Goal: Contribute content

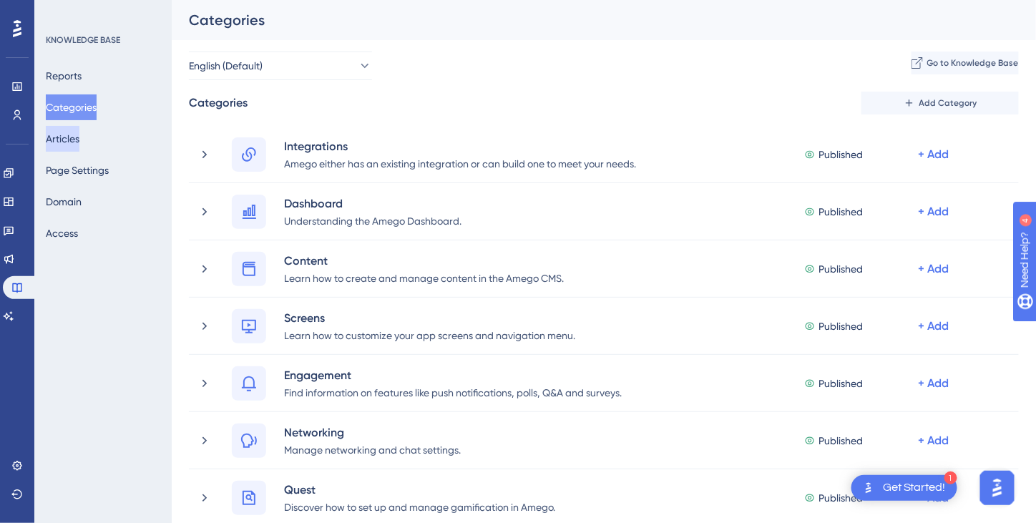
click at [79, 135] on button "Articles" at bounding box center [63, 139] width 34 height 26
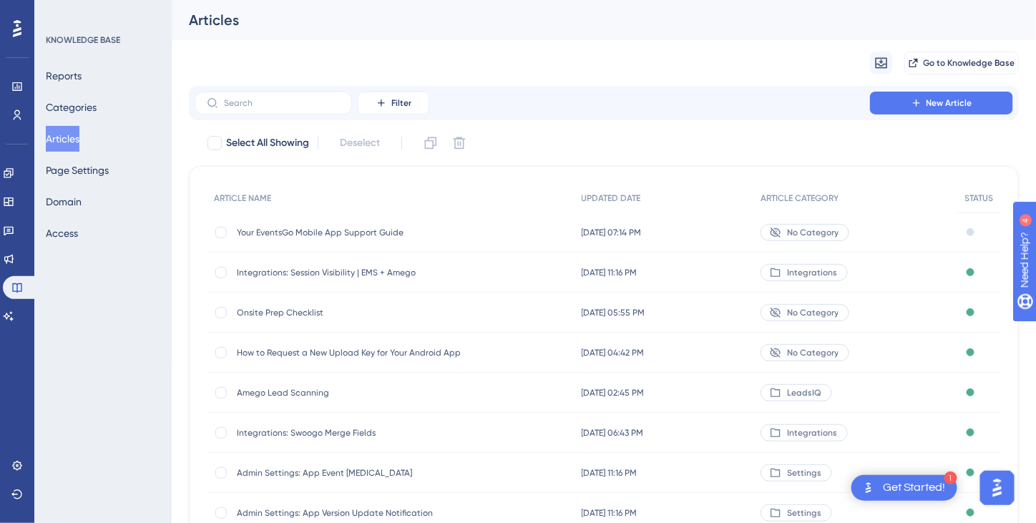
click at [336, 225] on div "Your EventsGo Mobile App Support Guide Your EventsGo Mobile App Support Guide" at bounding box center [351, 233] width 229 height 40
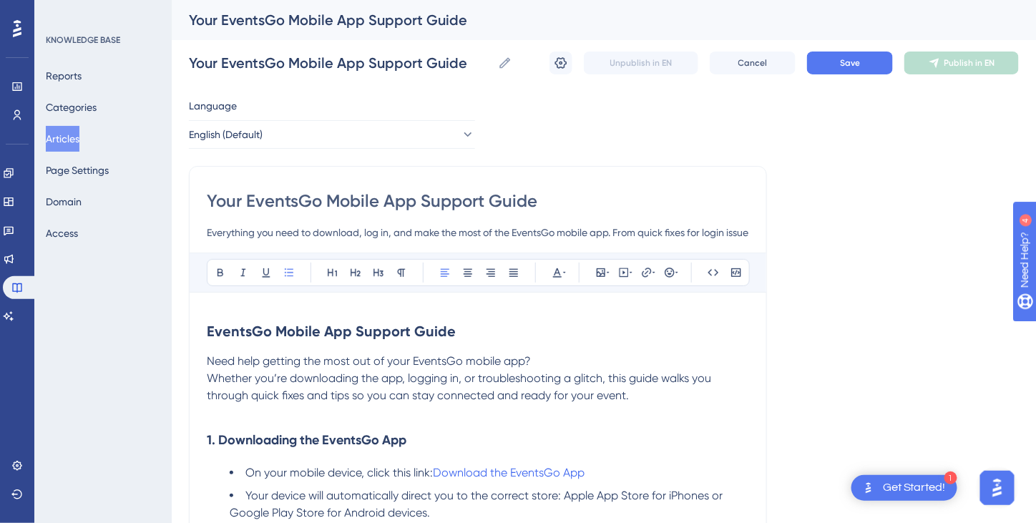
click at [326, 198] on input "Your EventsGo Mobile App Support Guide" at bounding box center [478, 201] width 542 height 23
type input "Your EventsGoMobile App Support Guide"
type input "Mobile App Support Guide"
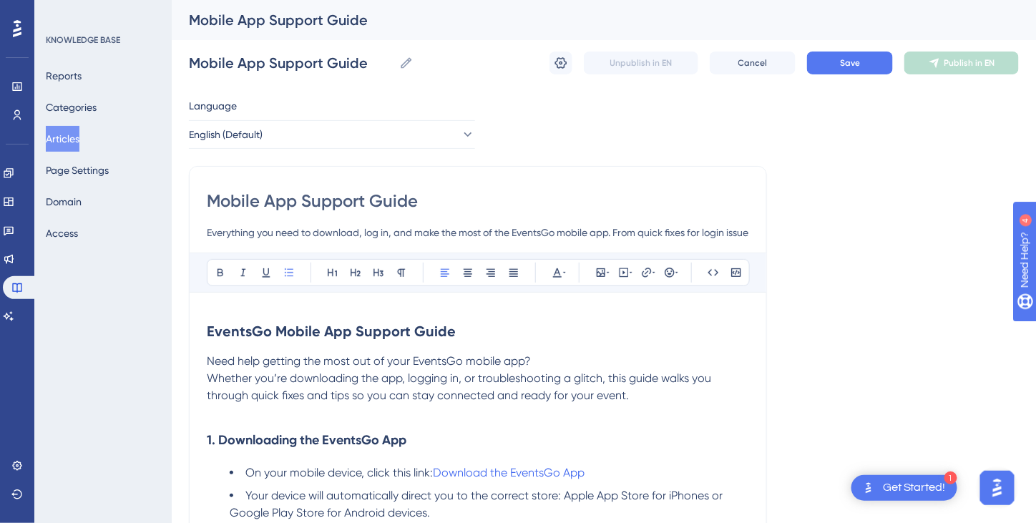
type input "Mobile App Support Guide"
drag, startPoint x: 205, startPoint y: 328, endPoint x: 487, endPoint y: 450, distance: 307.1
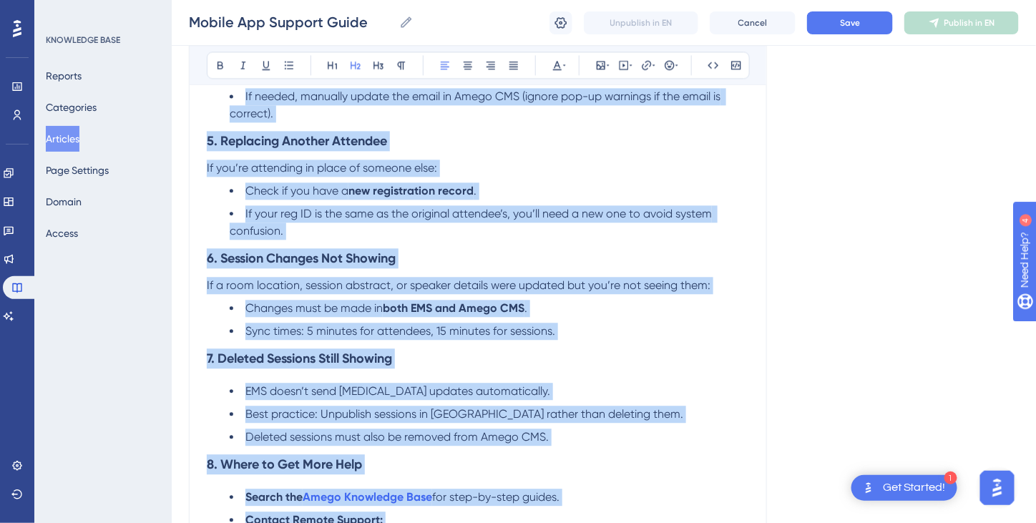
scroll to position [1219, 0]
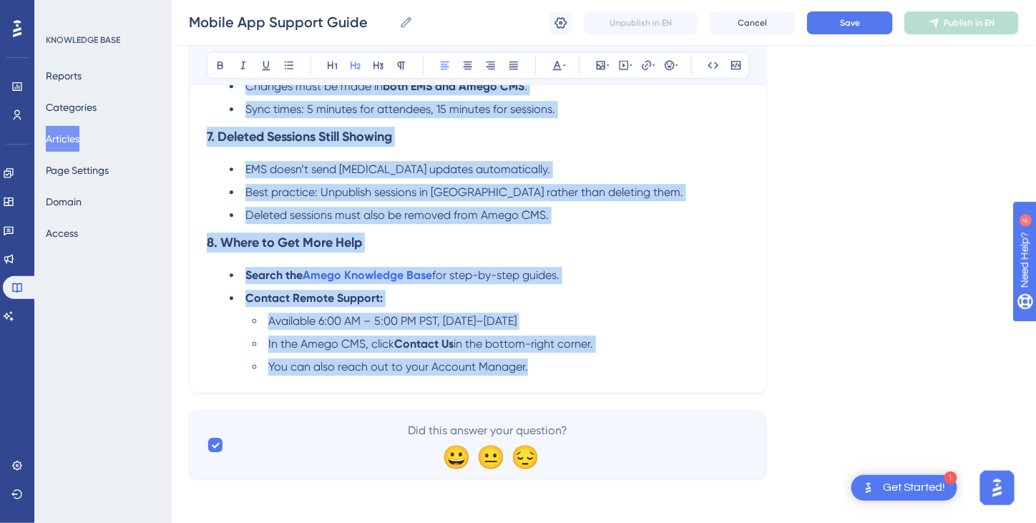
drag, startPoint x: 208, startPoint y: 328, endPoint x: 560, endPoint y: 351, distance: 352.8
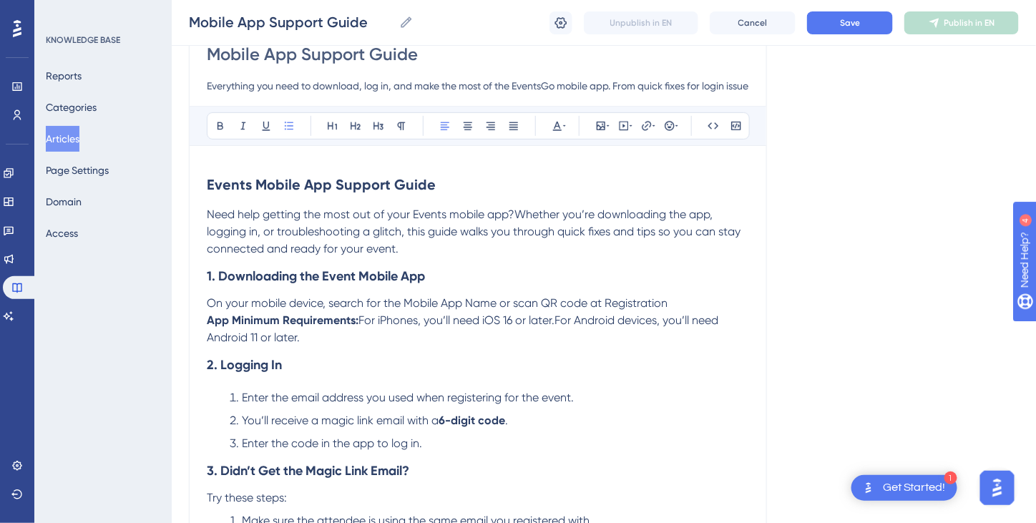
scroll to position [143, 0]
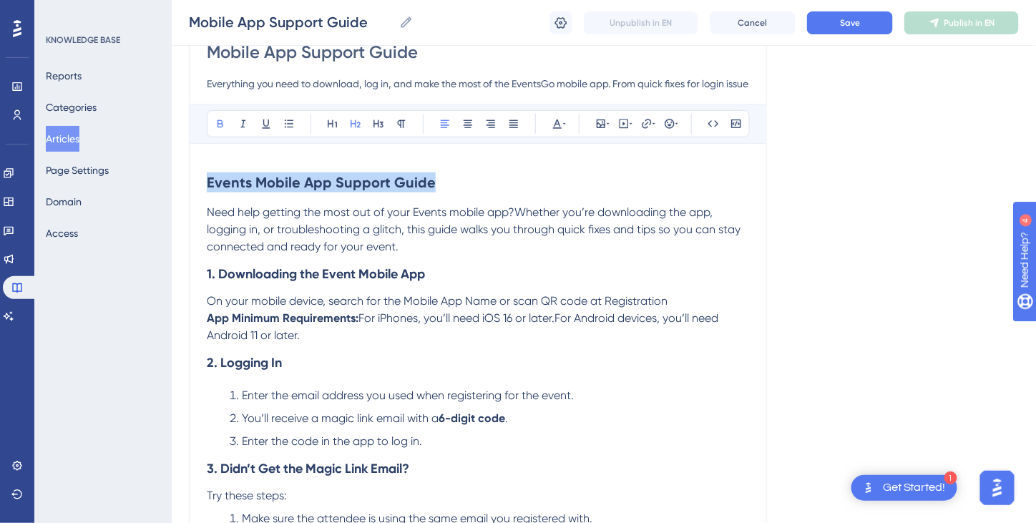
drag, startPoint x: 204, startPoint y: 182, endPoint x: 451, endPoint y: 175, distance: 247.0
click at [451, 175] on h2 "Events Mobile App Support Guide" at bounding box center [478, 182] width 542 height 43
click at [561, 124] on icon at bounding box center [557, 123] width 11 height 11
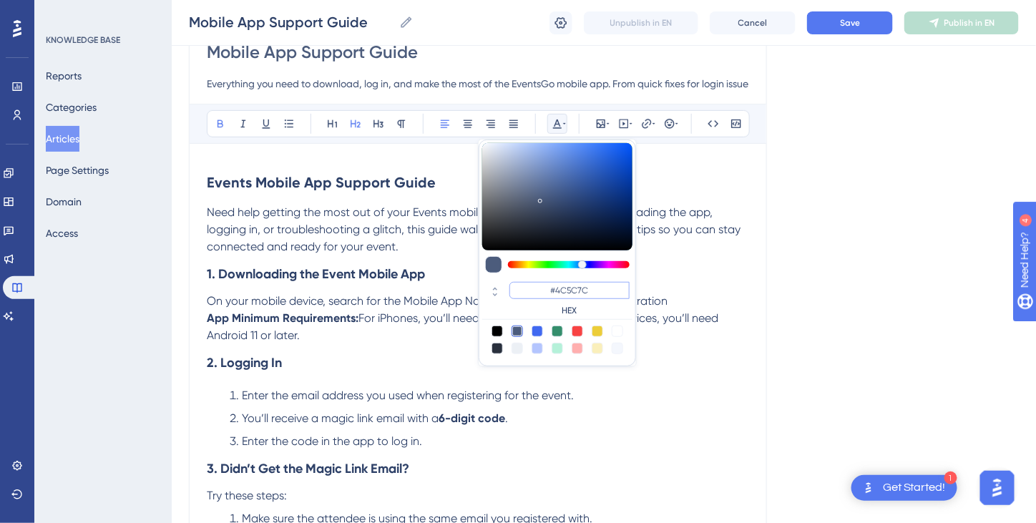
click at [565, 290] on input "#4C5C7C" at bounding box center [570, 290] width 120 height 17
type input "#5C7CD1"
click at [704, 273] on h3 "1. Downloading the Event Mobile App" at bounding box center [478, 273] width 542 height 37
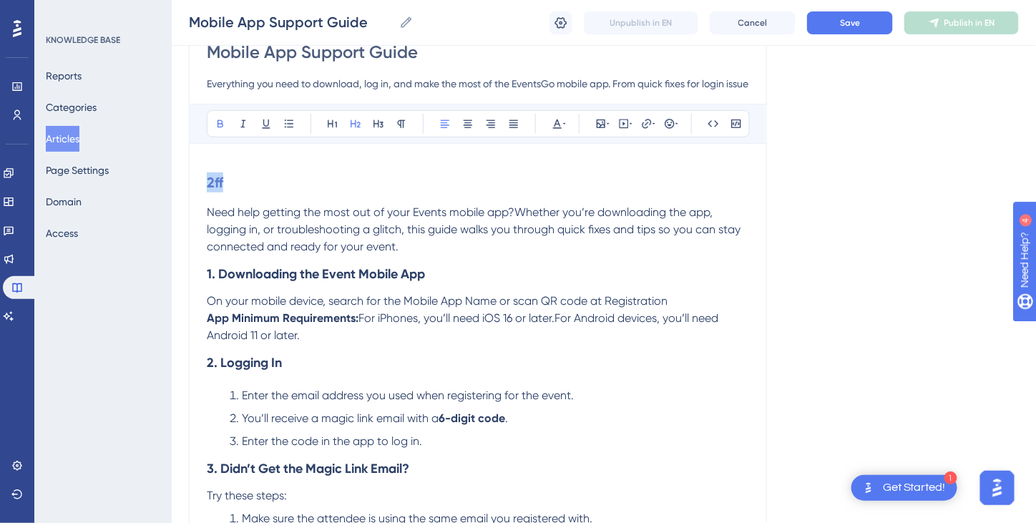
drag, startPoint x: 228, startPoint y: 174, endPoint x: 198, endPoint y: 168, distance: 30.6
drag, startPoint x: 439, startPoint y: 185, endPoint x: 208, endPoint y: 192, distance: 232.0
click at [207, 190] on h2 "Events Mobile App Support Guide" at bounding box center [478, 182] width 542 height 43
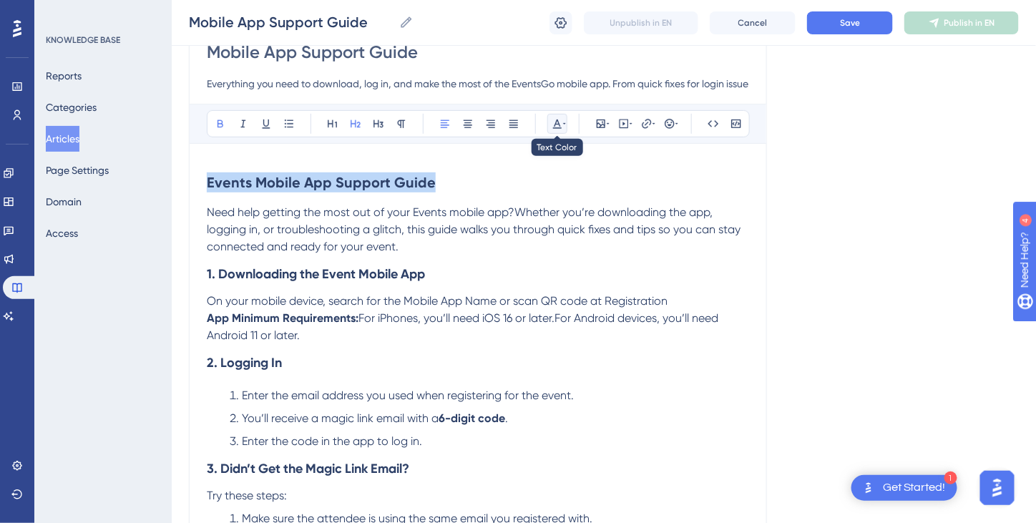
click at [552, 132] on button at bounding box center [557, 124] width 20 height 20
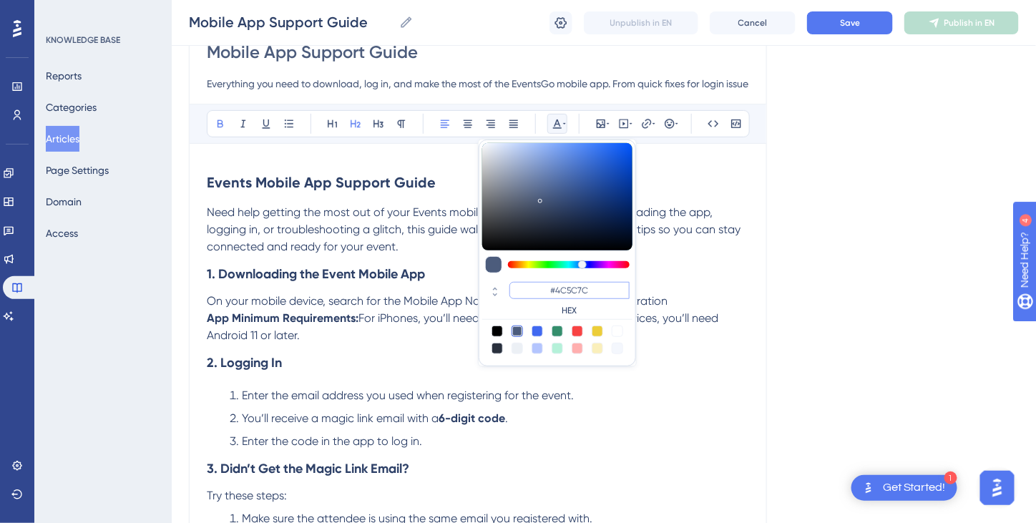
click at [567, 284] on input "#4C5C7C" at bounding box center [570, 290] width 120 height 17
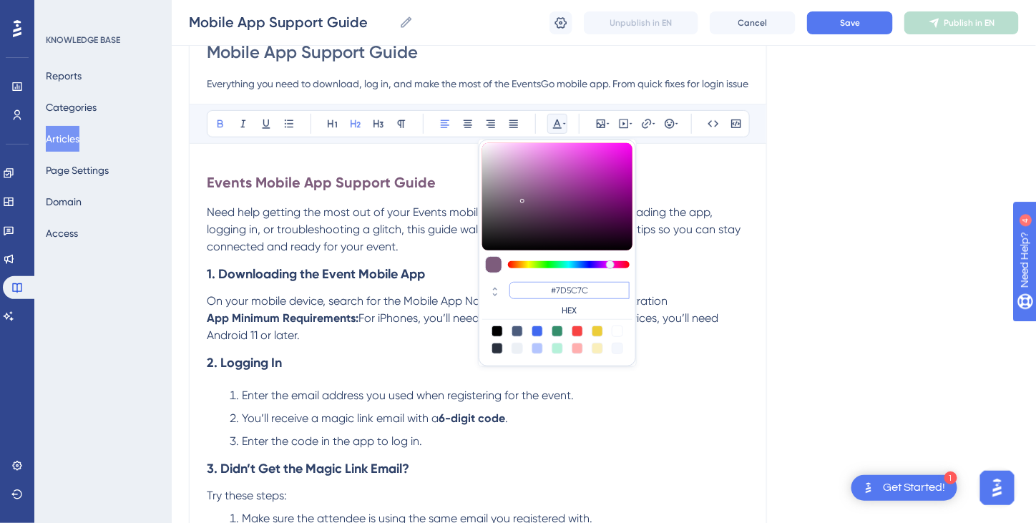
click at [577, 292] on input "#7D5C7C" at bounding box center [570, 290] width 120 height 17
click at [590, 286] on input "#7D127C" at bounding box center [570, 290] width 120 height 17
type input "#7D12FF"
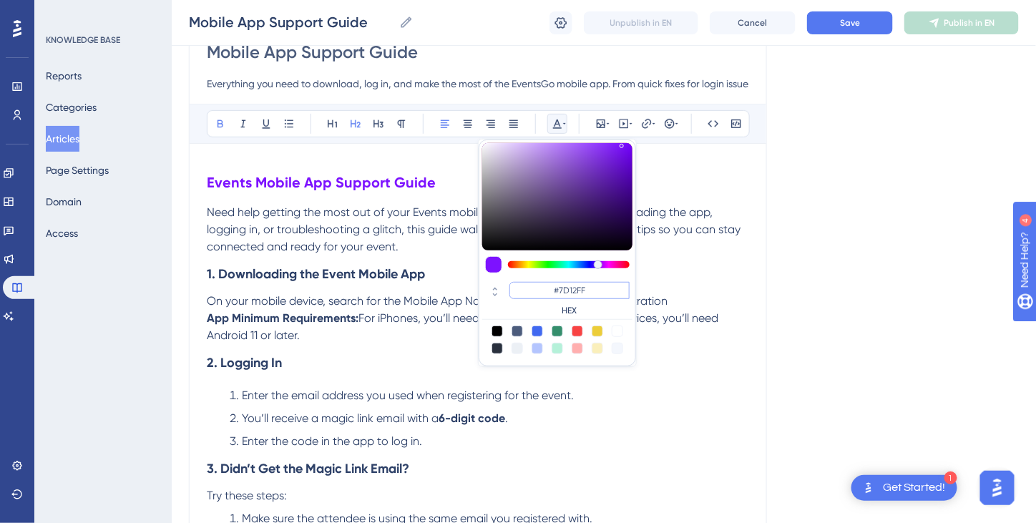
drag, startPoint x: 605, startPoint y: 286, endPoint x: 551, endPoint y: 296, distance: 54.5
click at [551, 296] on input "#7D12FF" at bounding box center [570, 290] width 120 height 17
click at [437, 273] on h3 "1. Downloading the Event Mobile App" at bounding box center [478, 273] width 542 height 37
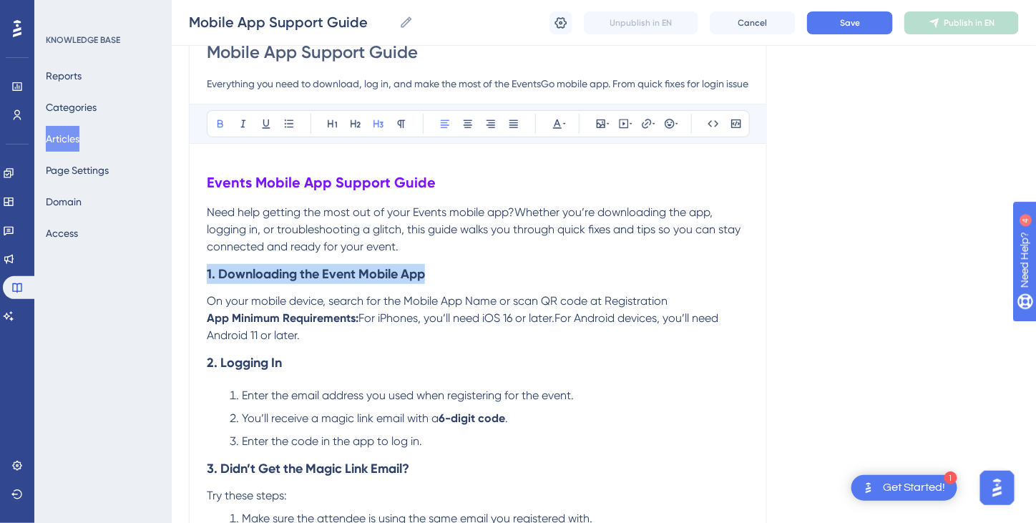
drag, startPoint x: 462, startPoint y: 273, endPoint x: 179, endPoint y: 289, distance: 283.9
click at [552, 125] on icon at bounding box center [557, 123] width 11 height 11
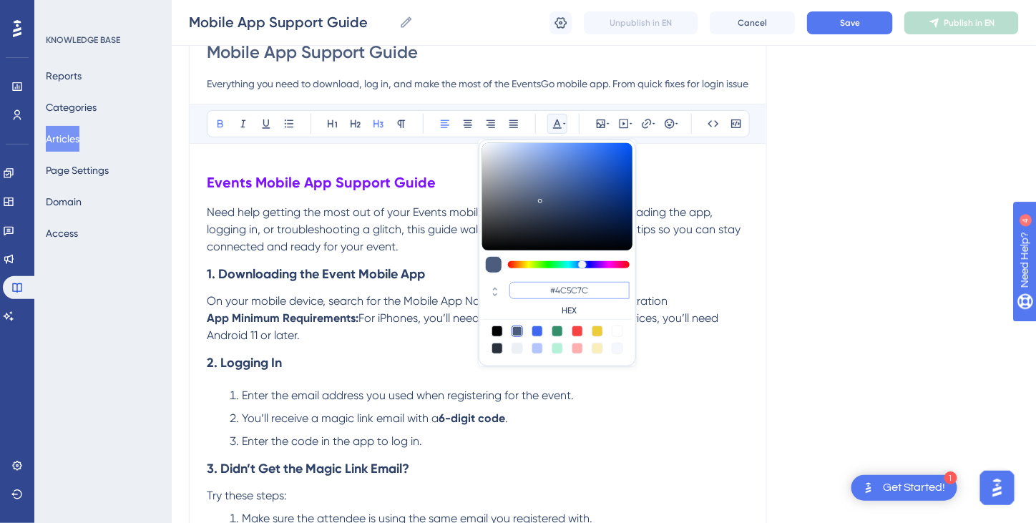
drag, startPoint x: 594, startPoint y: 290, endPoint x: 521, endPoint y: 284, distance: 73.2
click at [521, 284] on input "#4C5C7C" at bounding box center [570, 290] width 120 height 17
paste input "7D12FF"
type input "#7D12FF"
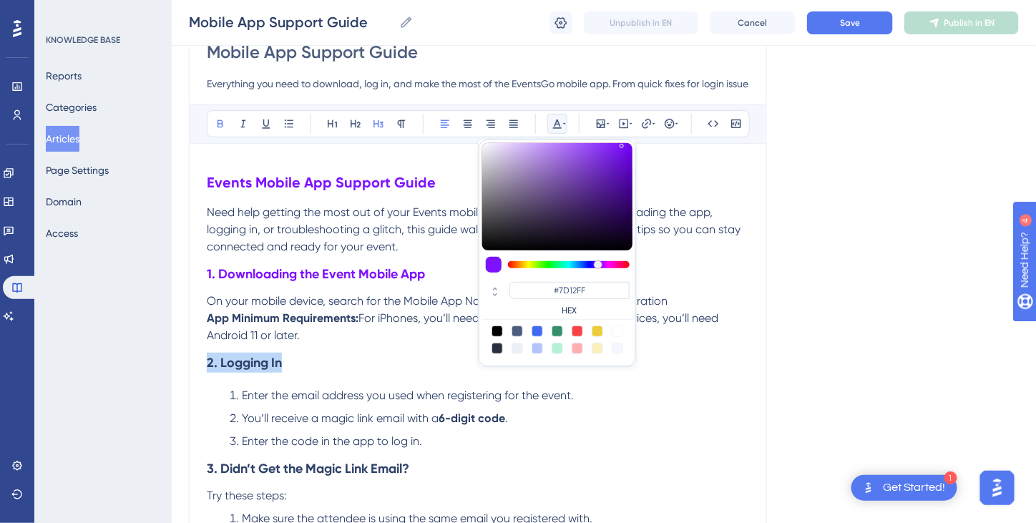
drag, startPoint x: 304, startPoint y: 369, endPoint x: 193, endPoint y: 373, distance: 111.7
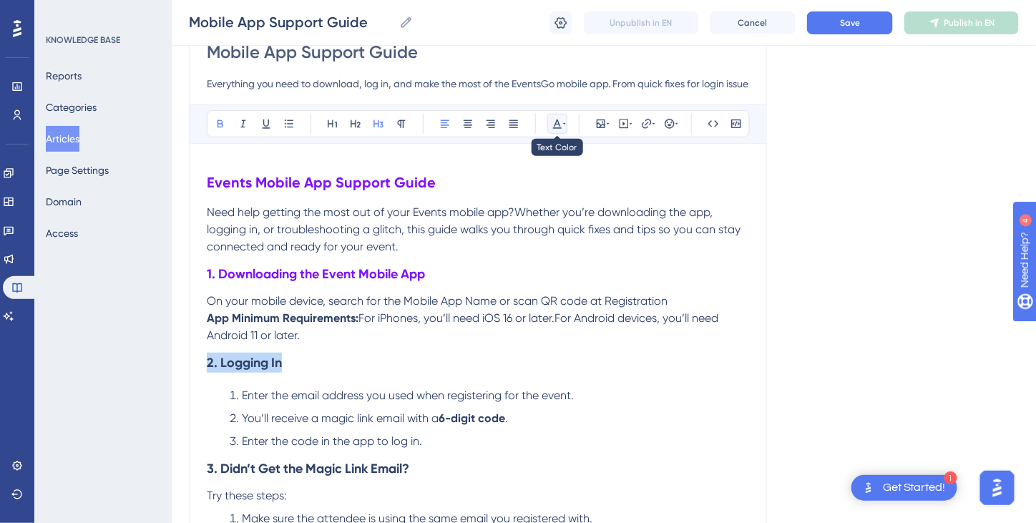
click at [557, 124] on icon at bounding box center [557, 123] width 11 height 11
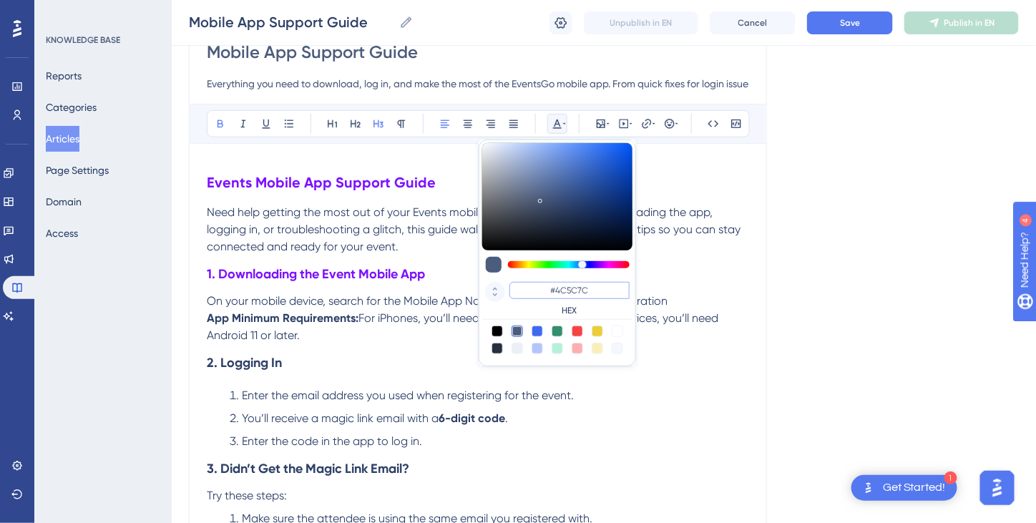
drag, startPoint x: 601, startPoint y: 293, endPoint x: 499, endPoint y: 282, distance: 102.9
click at [499, 282] on div "#4C5C7C HEX" at bounding box center [557, 299] width 150 height 41
paste input "7D12FF"
type input "#7D12FF"
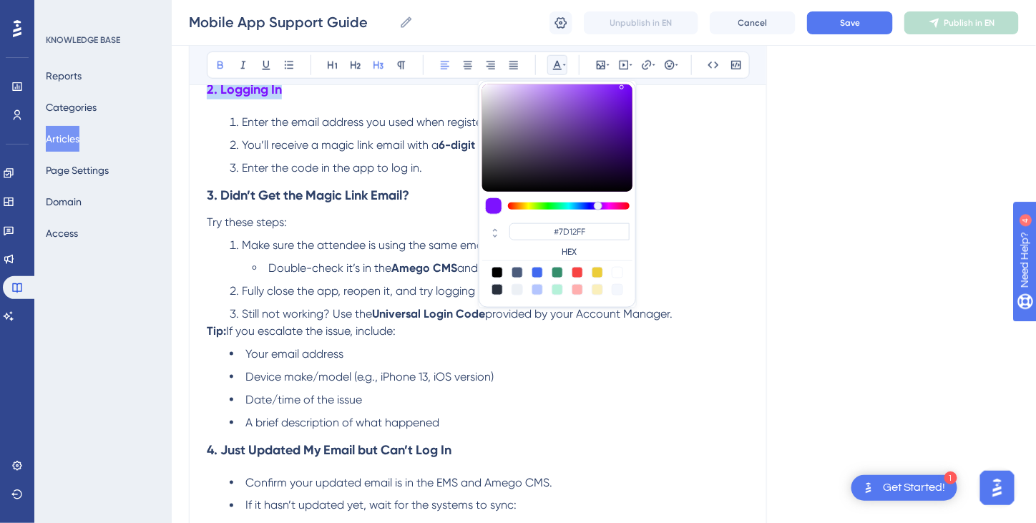
scroll to position [429, 0]
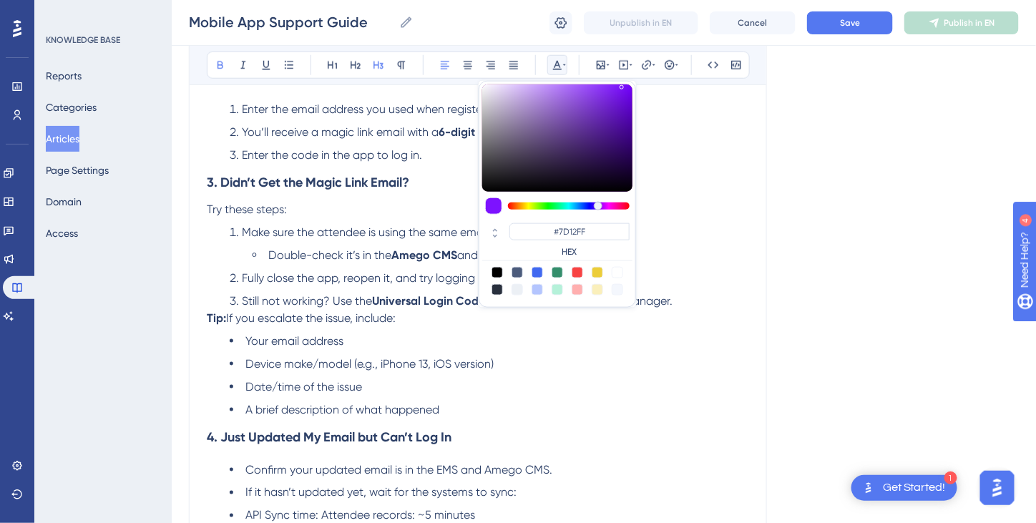
click at [422, 180] on h3 "3. Didn’t Get the Magic Link Email?" at bounding box center [478, 182] width 542 height 37
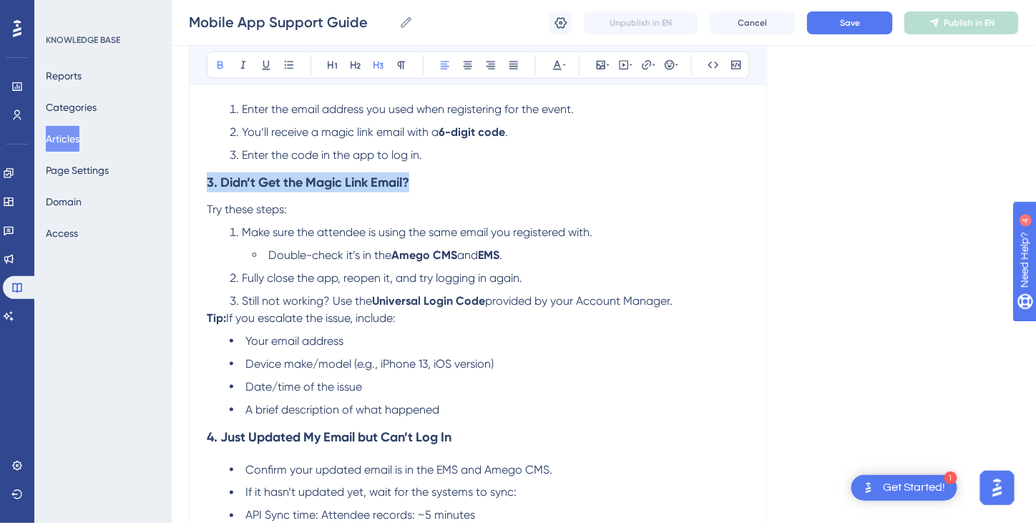
drag, startPoint x: 439, startPoint y: 180, endPoint x: 207, endPoint y: 182, distance: 232.6
click at [207, 182] on h3 "3. Didn’t Get the Magic Link Email?" at bounding box center [478, 182] width 542 height 37
click at [557, 61] on icon at bounding box center [557, 65] width 9 height 9
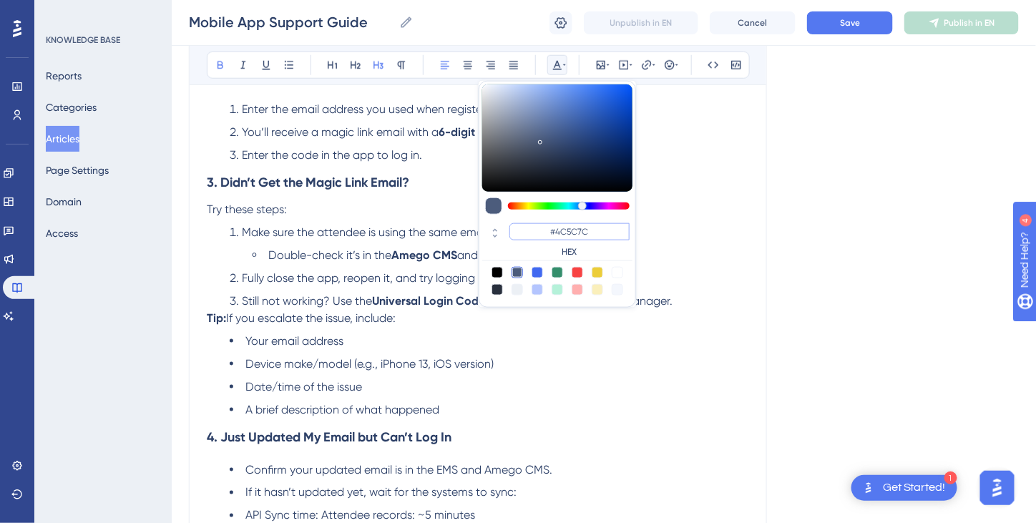
drag, startPoint x: 599, startPoint y: 232, endPoint x: 530, endPoint y: 233, distance: 68.7
click at [530, 233] on input "#4C5C7C" at bounding box center [570, 231] width 120 height 17
paste input "7D12FF"
type input "#7D12FF"
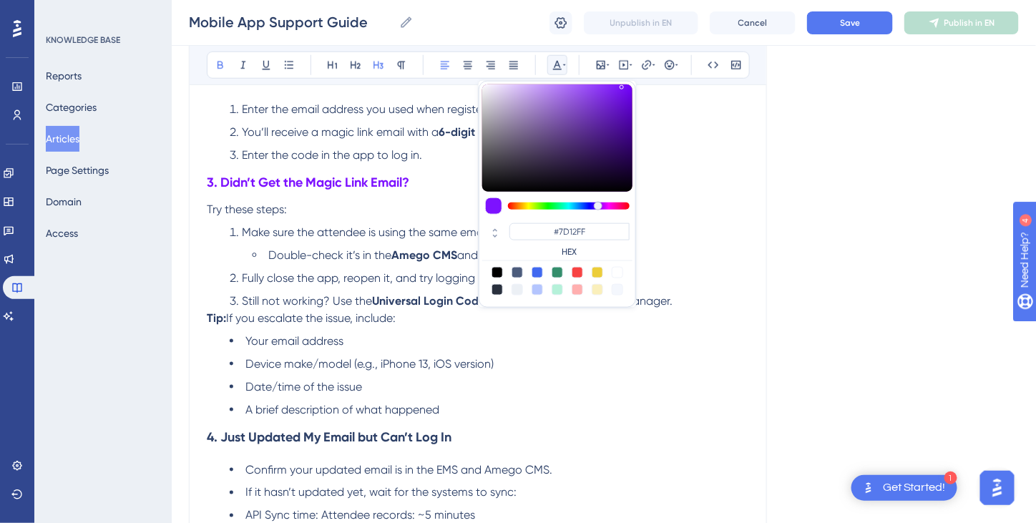
click at [556, 359] on li "Device make/model (e.g., iPhone 13, iOS version)" at bounding box center [490, 364] width 520 height 17
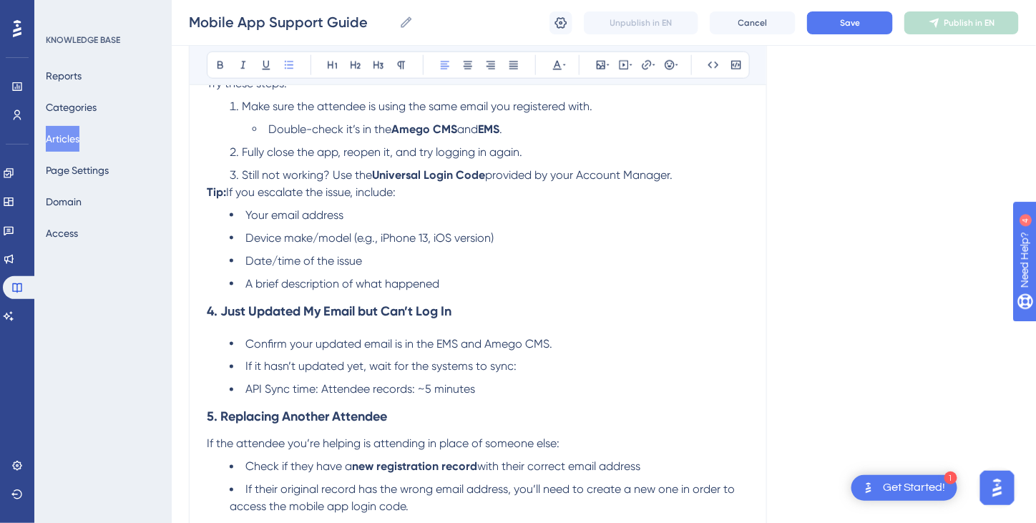
scroll to position [572, 0]
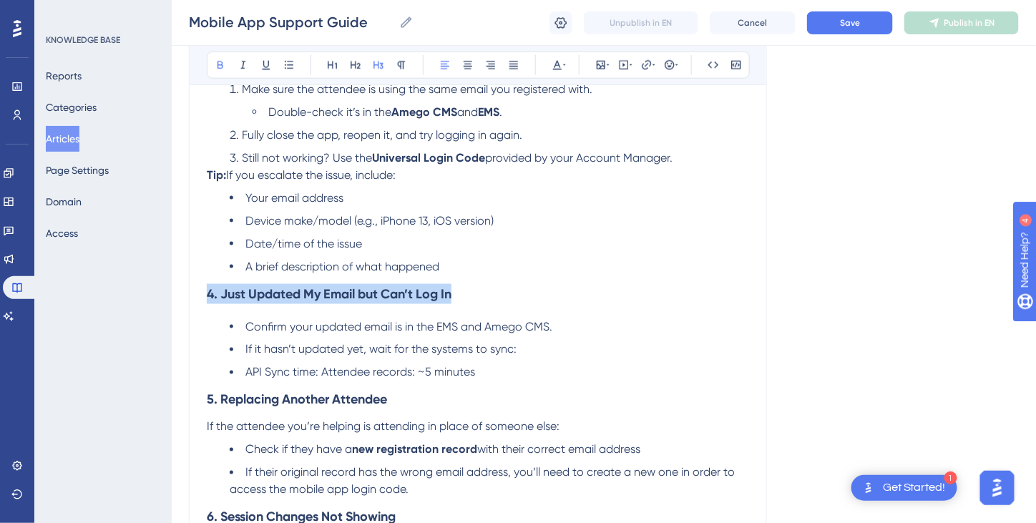
drag, startPoint x: 475, startPoint y: 296, endPoint x: 488, endPoint y: 206, distance: 90.4
click at [201, 294] on div "Mobile App Support Guide Everything you need to download, log in, and make the …" at bounding box center [478, 240] width 578 height 1304
click at [550, 72] on button at bounding box center [557, 65] width 20 height 20
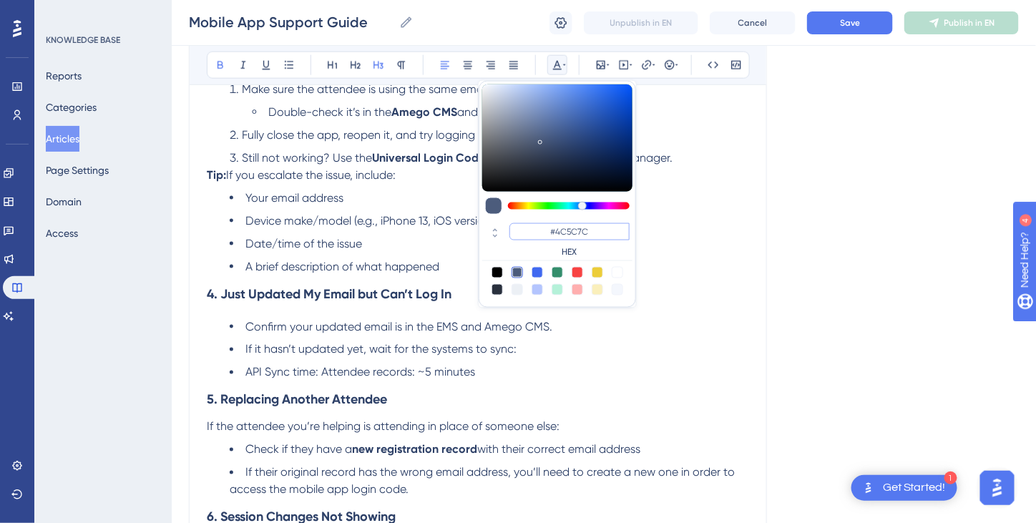
drag, startPoint x: 593, startPoint y: 231, endPoint x: 567, endPoint y: 240, distance: 28.1
click at [530, 240] on div "#4C5C7C HEX" at bounding box center [570, 240] width 120 height 34
paste input "7D12FF"
type input "#7D12FF"
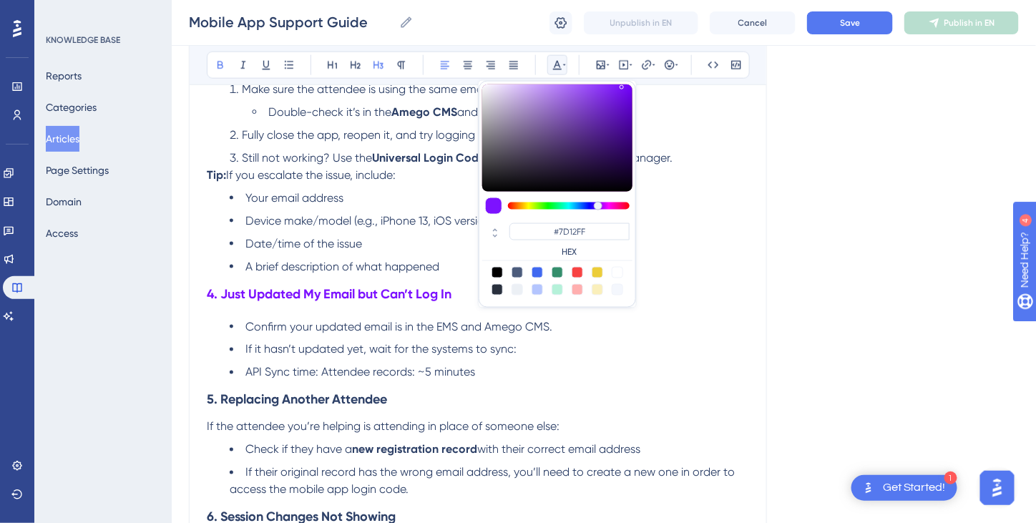
click at [444, 401] on h3 "5. Replacing Another Attendee" at bounding box center [478, 399] width 542 height 37
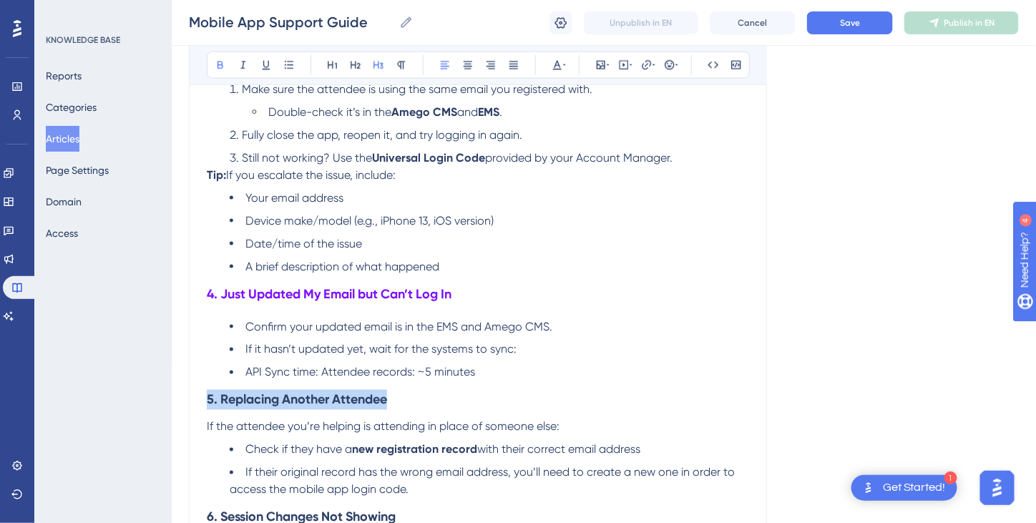
drag, startPoint x: 393, startPoint y: 395, endPoint x: 197, endPoint y: 396, distance: 196.1
click at [197, 396] on div "Mobile App Support Guide Everything you need to download, log in, and make the …" at bounding box center [478, 240] width 578 height 1304
click at [558, 67] on icon at bounding box center [557, 64] width 11 height 11
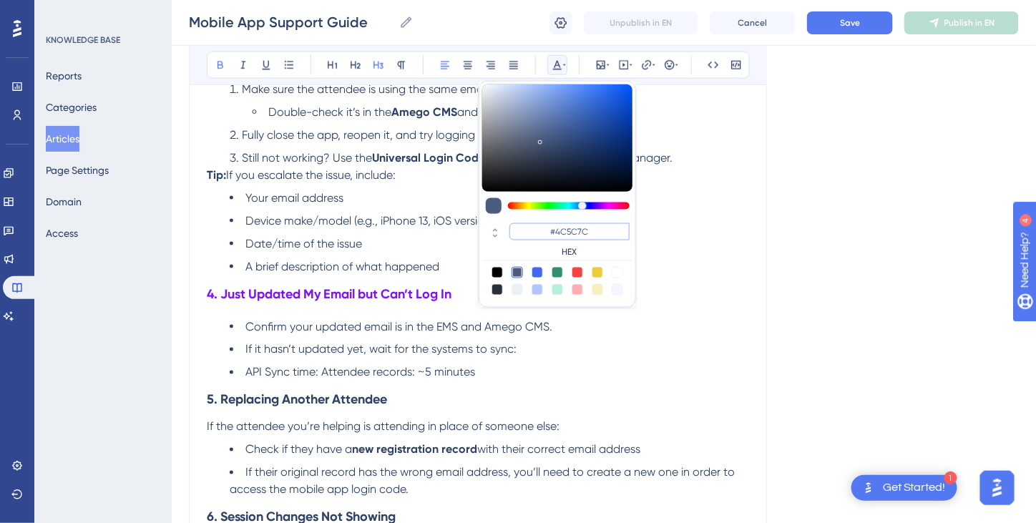
drag, startPoint x: 599, startPoint y: 231, endPoint x: 560, endPoint y: 227, distance: 39.6
click at [535, 235] on input "#4C5C7C" at bounding box center [570, 231] width 120 height 17
paste input "7D12FF"
type input "#7D12FF"
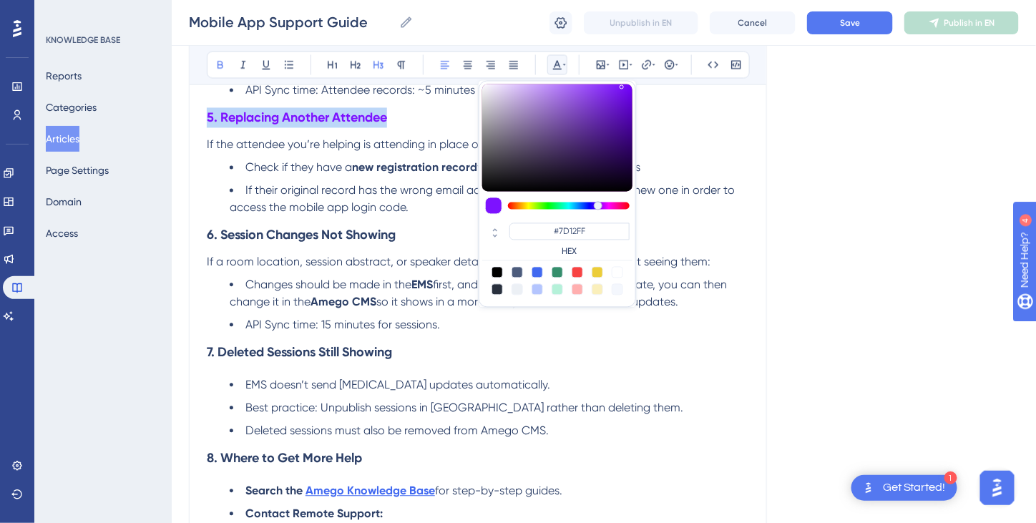
scroll to position [859, 0]
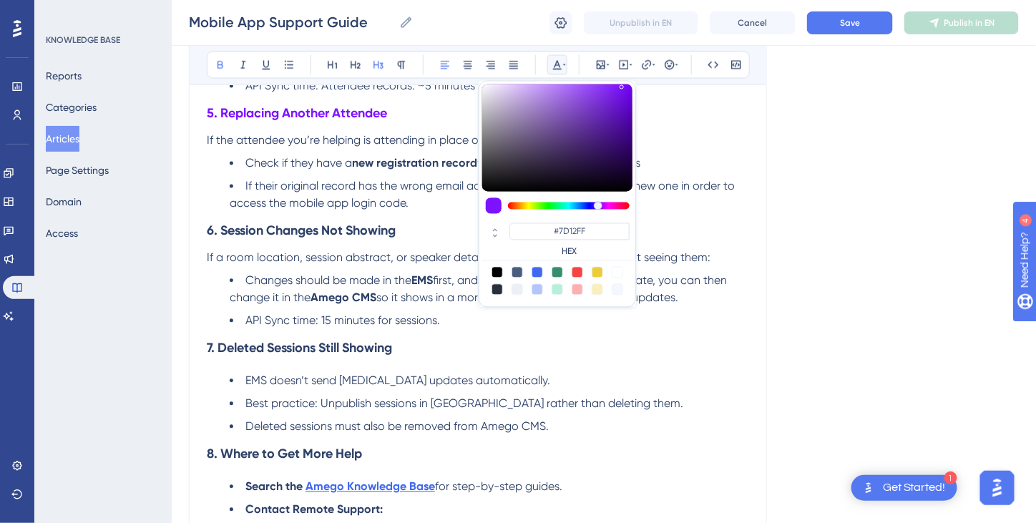
click at [465, 240] on h3 "6. Session Changes Not Showing" at bounding box center [478, 231] width 542 height 37
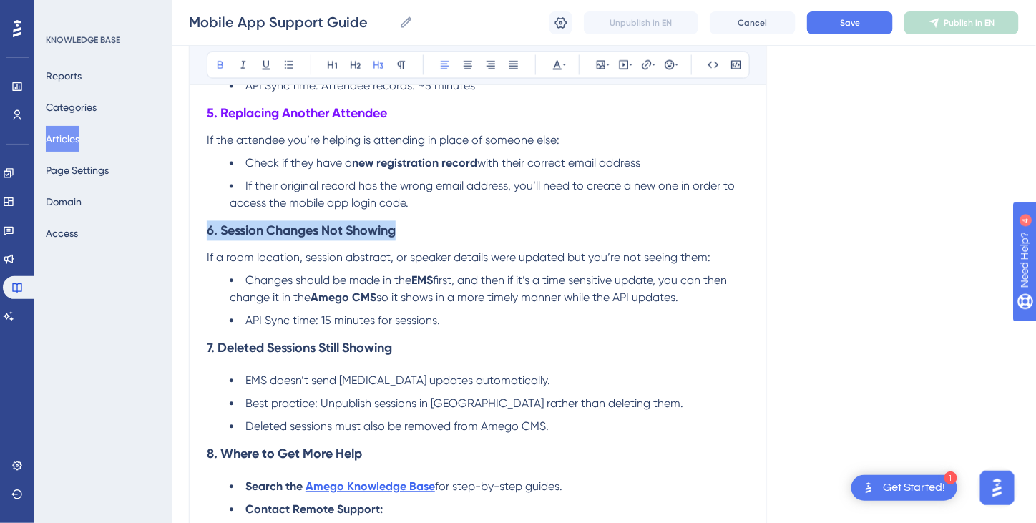
drag, startPoint x: 414, startPoint y: 230, endPoint x: 295, endPoint y: 228, distance: 118.8
click at [563, 65] on icon at bounding box center [564, 64] width 3 height 11
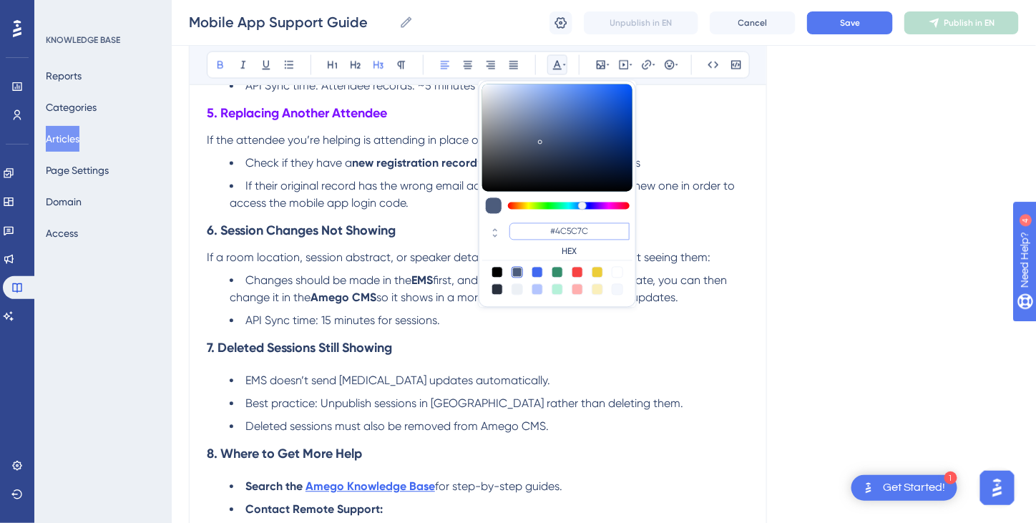
drag, startPoint x: 612, startPoint y: 228, endPoint x: 549, endPoint y: 238, distance: 63.8
click at [517, 235] on input "#4C5C7C" at bounding box center [570, 231] width 120 height 17
paste input "7D12FF"
type input "#7D12FF"
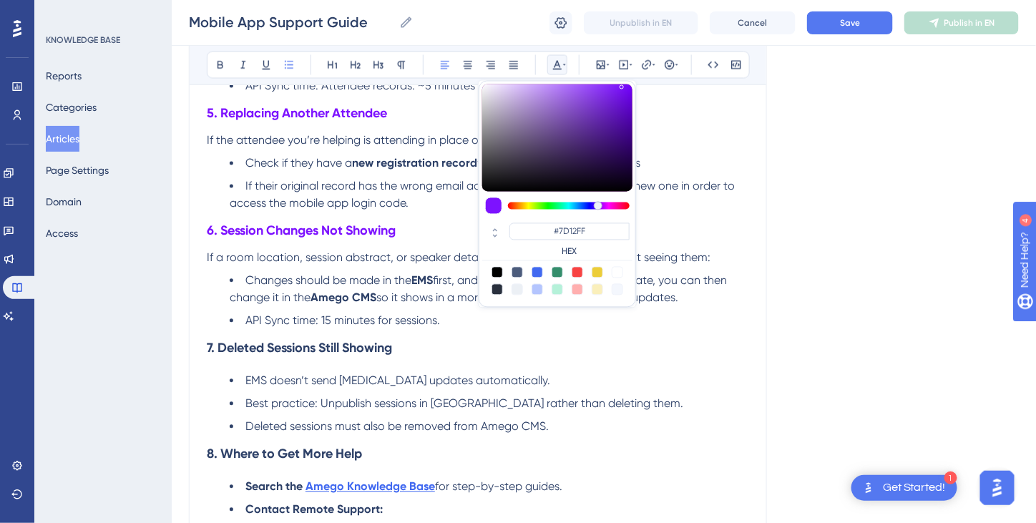
click at [512, 316] on li "API Sync time: 15 minutes for sessions." at bounding box center [490, 321] width 520 height 17
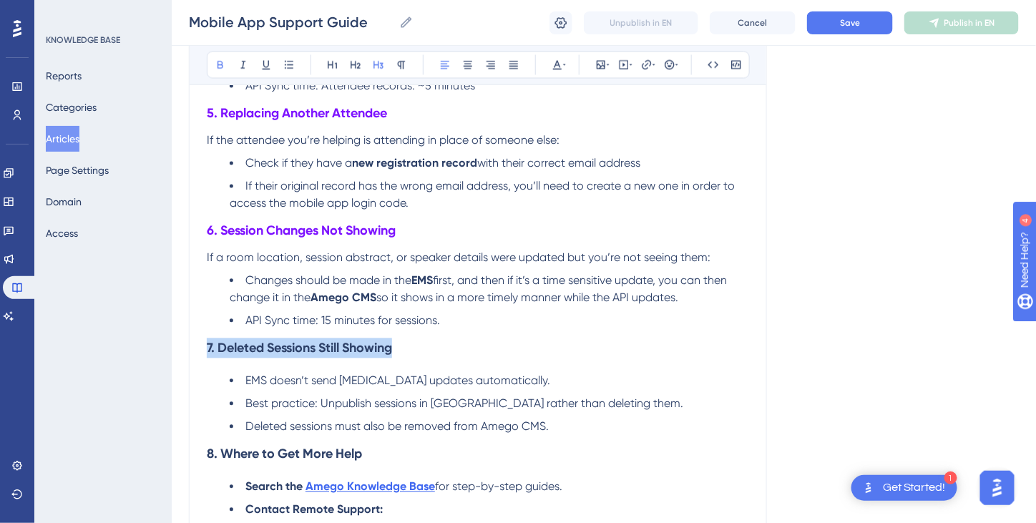
drag, startPoint x: 409, startPoint y: 349, endPoint x: 283, endPoint y: 361, distance: 125.8
click at [559, 62] on icon at bounding box center [557, 64] width 11 height 11
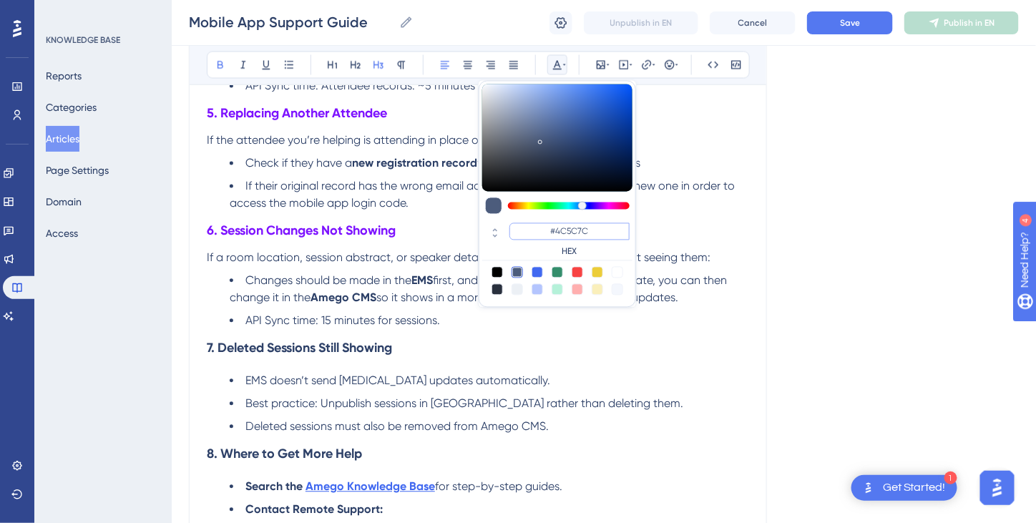
drag, startPoint x: 605, startPoint y: 232, endPoint x: 571, endPoint y: 232, distance: 33.6
click at [540, 221] on div "#4C5C7C HEX" at bounding box center [557, 240] width 150 height 41
paste input "7D12FF"
type input "#7D12FF"
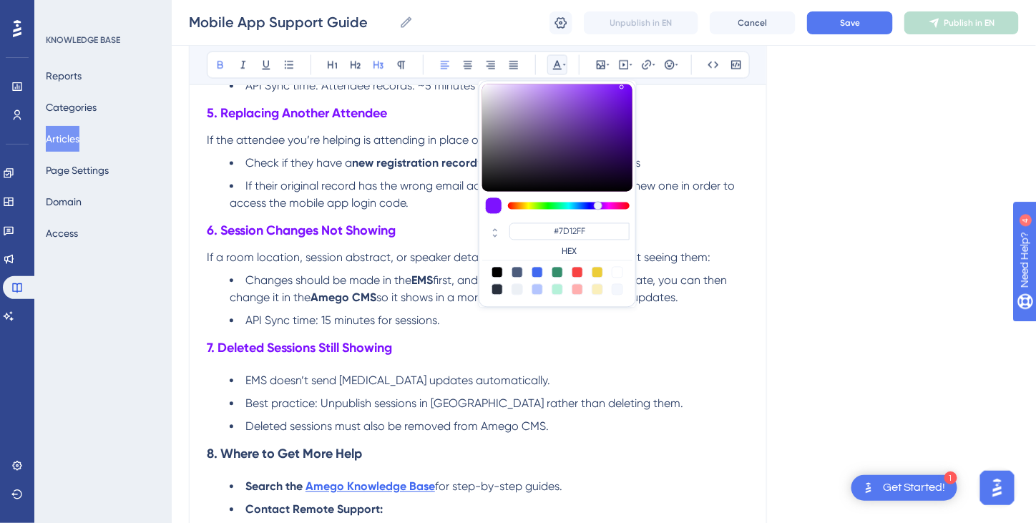
click at [434, 378] on span "EMS doesn’t send [MEDICAL_DATA] updates automatically." at bounding box center [397, 381] width 305 height 14
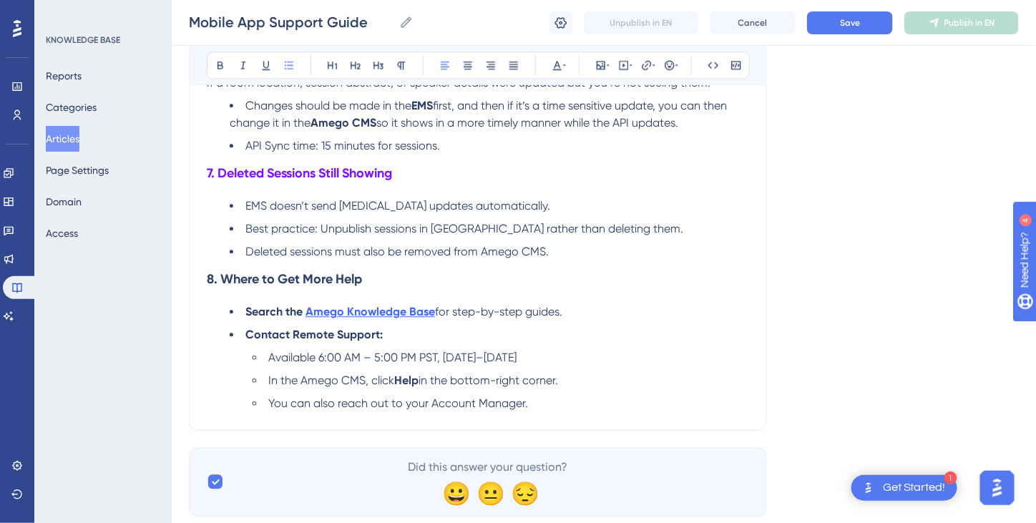
scroll to position [1071, 0]
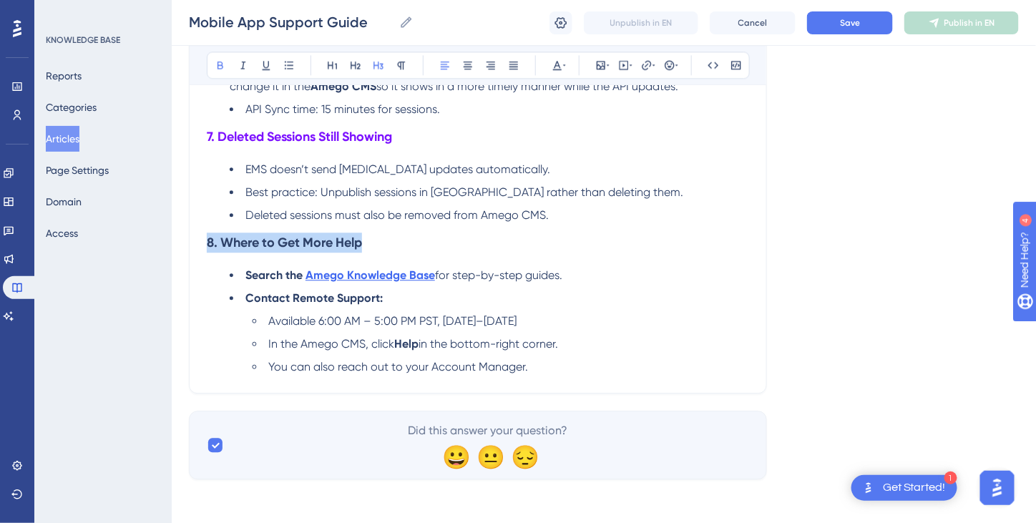
drag, startPoint x: 390, startPoint y: 244, endPoint x: 190, endPoint y: 245, distance: 200.4
click at [556, 65] on icon at bounding box center [557, 65] width 9 height 9
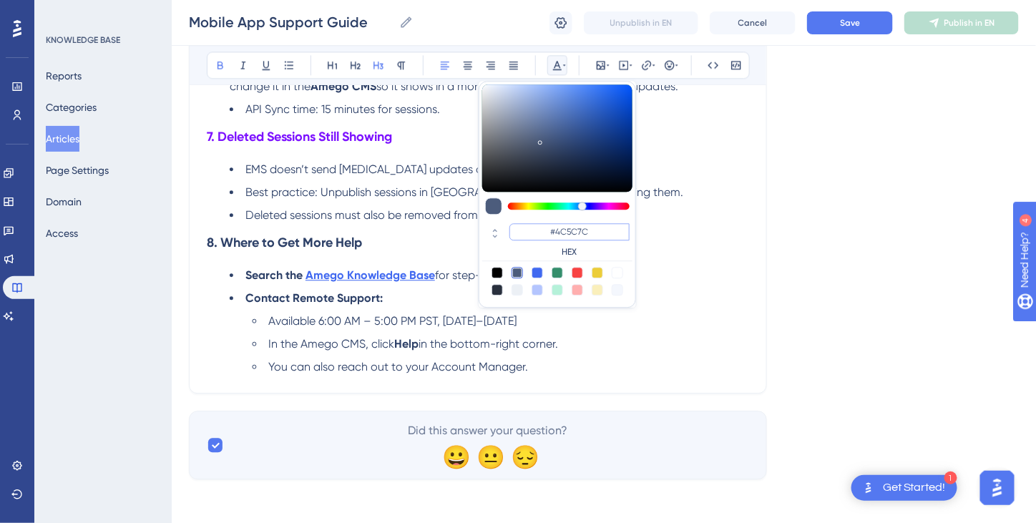
drag, startPoint x: 589, startPoint y: 235, endPoint x: 572, endPoint y: 228, distance: 17.7
click at [530, 240] on div "#4C5C7C HEX" at bounding box center [570, 240] width 120 height 34
paste input "7D12FF"
type input "#7D12FF"
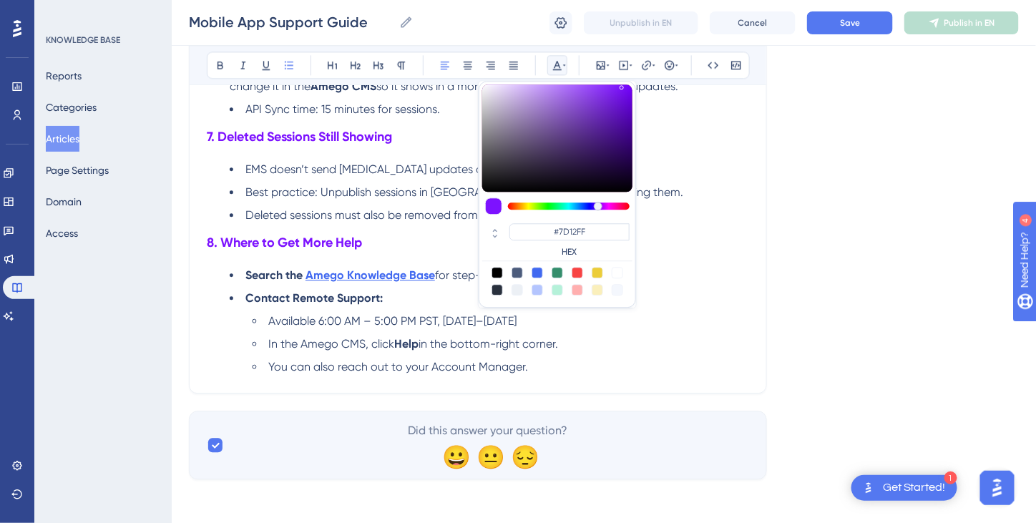
click at [497, 341] on span "in the bottom-right corner." at bounding box center [489, 344] width 140 height 14
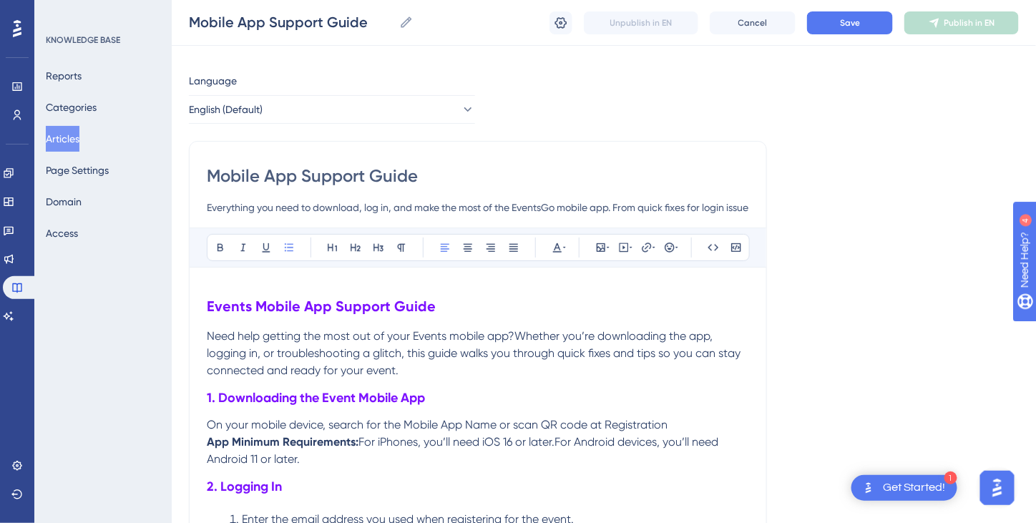
scroll to position [0, 0]
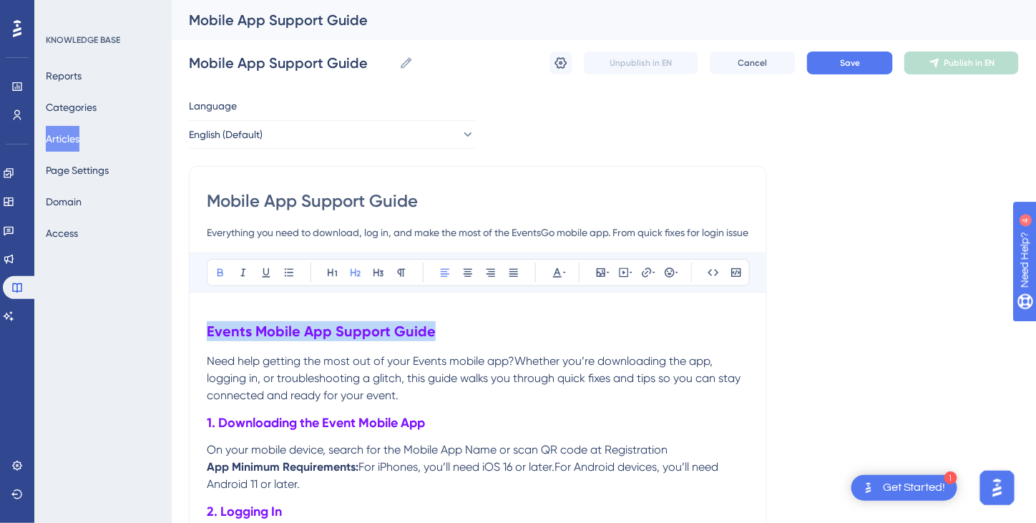
drag, startPoint x: 462, startPoint y: 333, endPoint x: 115, endPoint y: 291, distance: 349.0
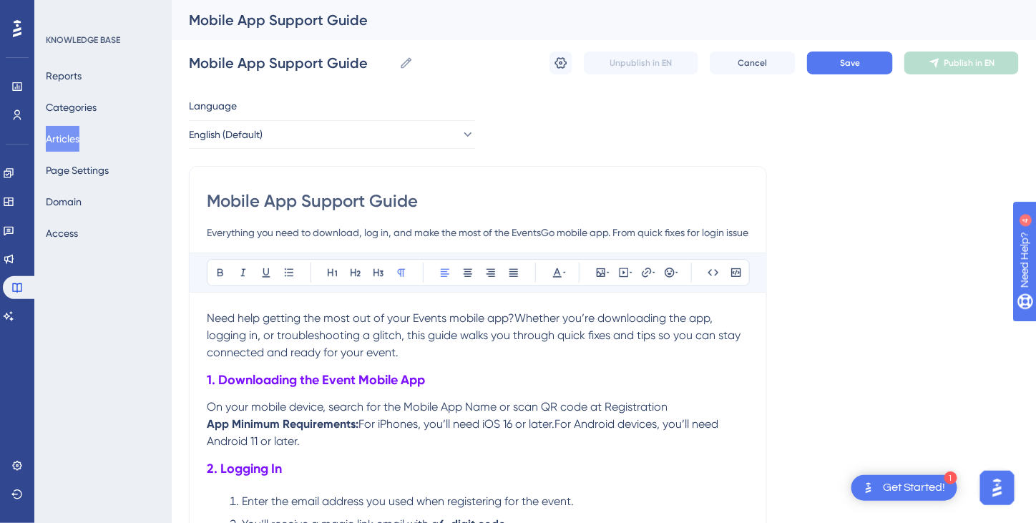
click at [549, 369] on h3 "1. Downloading the Event Mobile App" at bounding box center [478, 379] width 542 height 37
drag, startPoint x: 535, startPoint y: 320, endPoint x: 469, endPoint y: 381, distance: 90.1
click at [468, 383] on h3 "1. Downloading the Event Mobile App" at bounding box center [478, 379] width 542 height 37
click at [515, 314] on span "Need help getting the most out of your Events mobile app?Whether you’re downloa…" at bounding box center [475, 335] width 537 height 48
drag, startPoint x: 379, startPoint y: 423, endPoint x: 363, endPoint y: 424, distance: 15.8
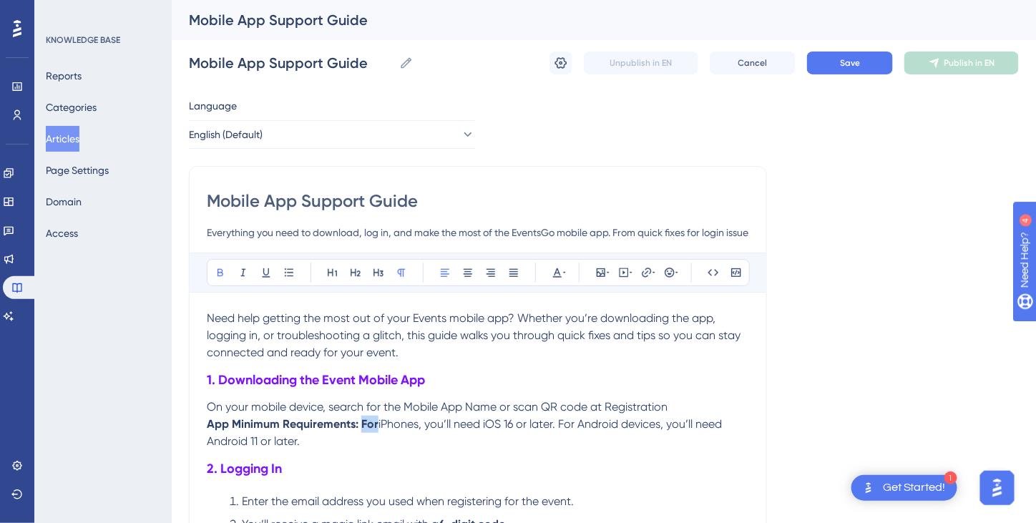
click at [363, 424] on p "App Minimum Requirements: For iPhones, you’ll need iOS 16 or later. For Android…" at bounding box center [478, 433] width 542 height 34
drag, startPoint x: 216, startPoint y: 274, endPoint x: 420, endPoint y: 380, distance: 229.8
click at [216, 275] on icon at bounding box center [220, 272] width 11 height 11
click at [505, 400] on span "On your mobile device, search for the Mobile App Name or scan QR code at Regist…" at bounding box center [437, 407] width 461 height 14
click at [209, 200] on input "Mobile App Support Guide" at bounding box center [478, 201] width 542 height 23
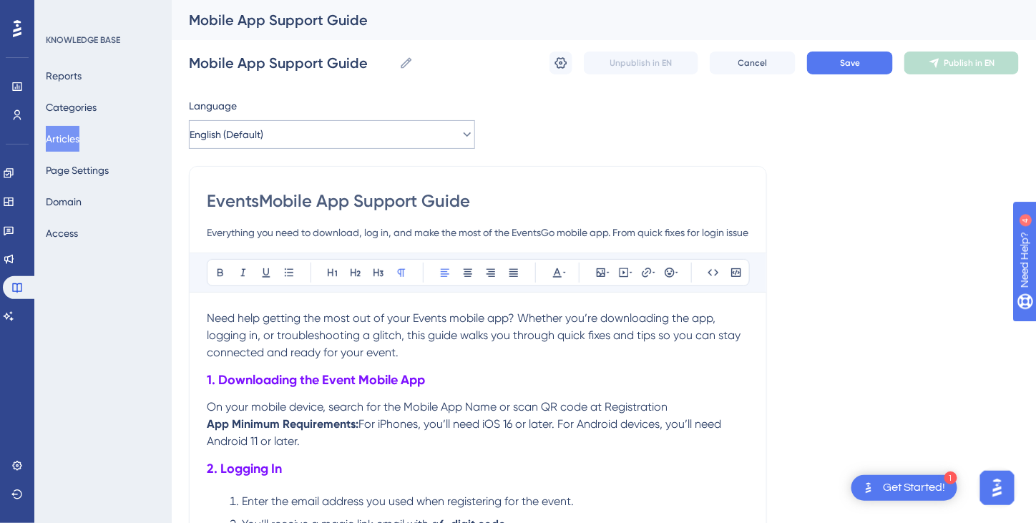
type input "Events Mobile App Support Guide"
click at [857, 67] on span "Save" at bounding box center [850, 62] width 20 height 11
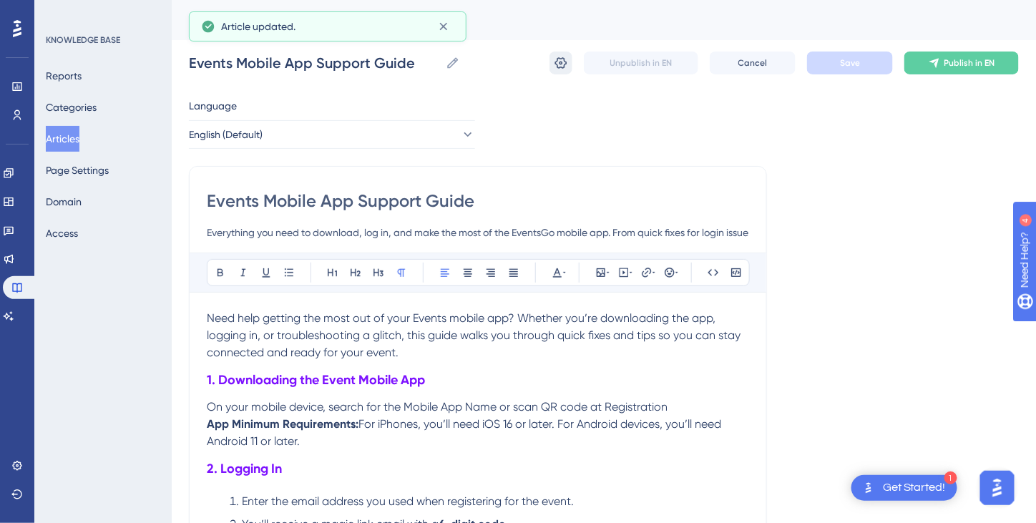
click at [565, 64] on icon at bounding box center [561, 63] width 14 height 14
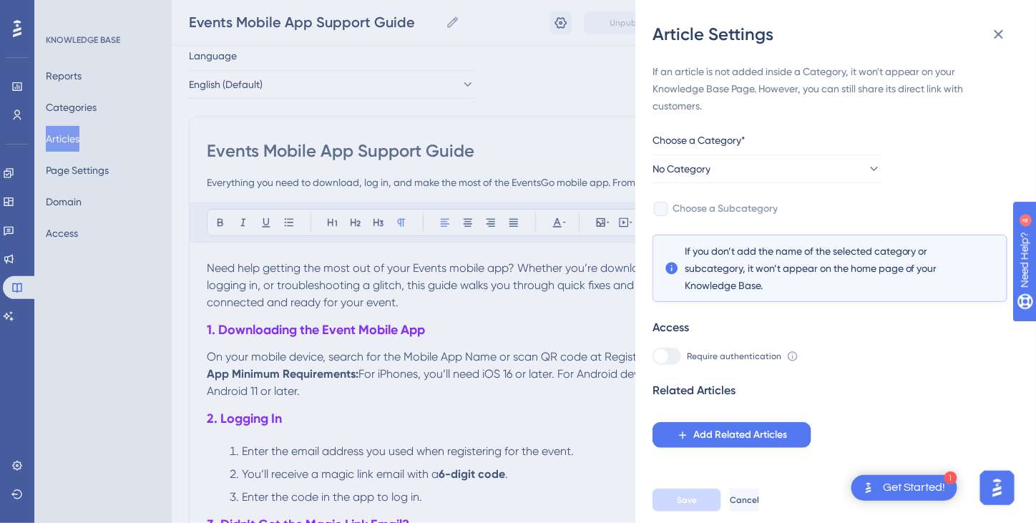
scroll to position [72, 0]
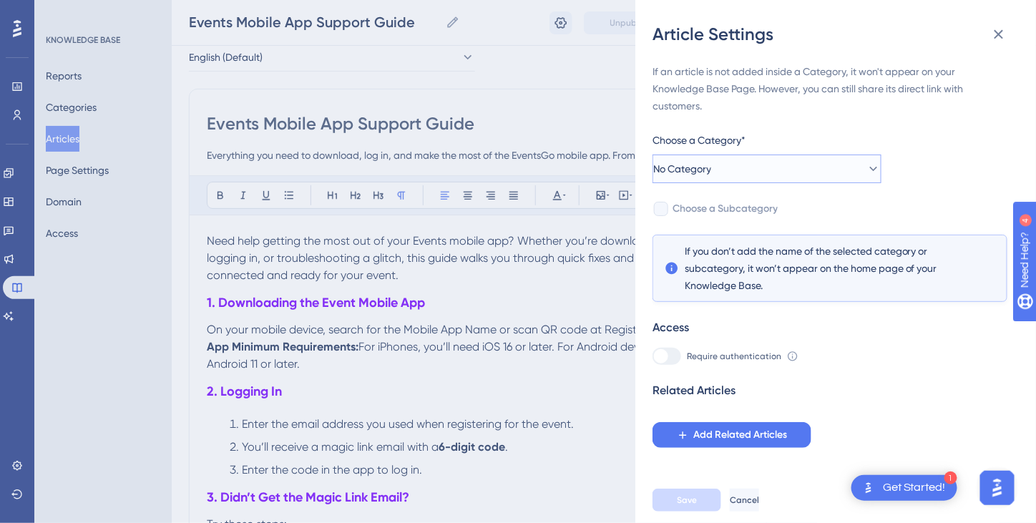
click at [776, 171] on button "No Category" at bounding box center [767, 169] width 229 height 29
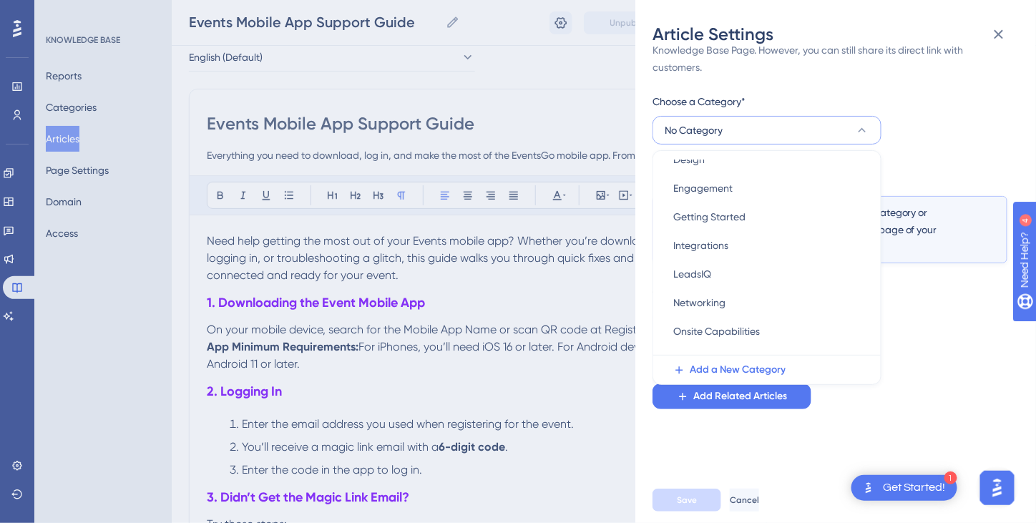
scroll to position [215, 0]
click at [725, 302] on span "Onsite Capabilities" at bounding box center [716, 302] width 87 height 17
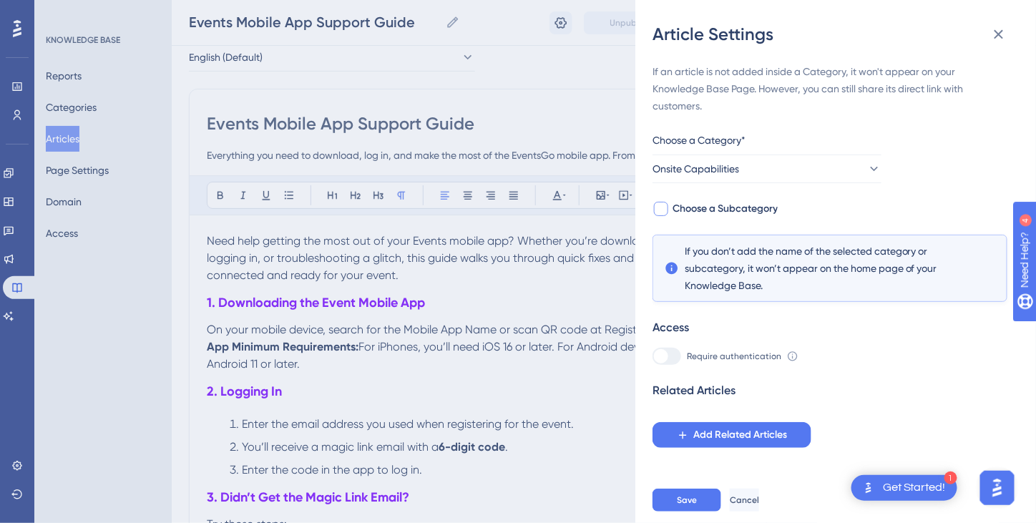
click at [666, 209] on div at bounding box center [661, 209] width 14 height 14
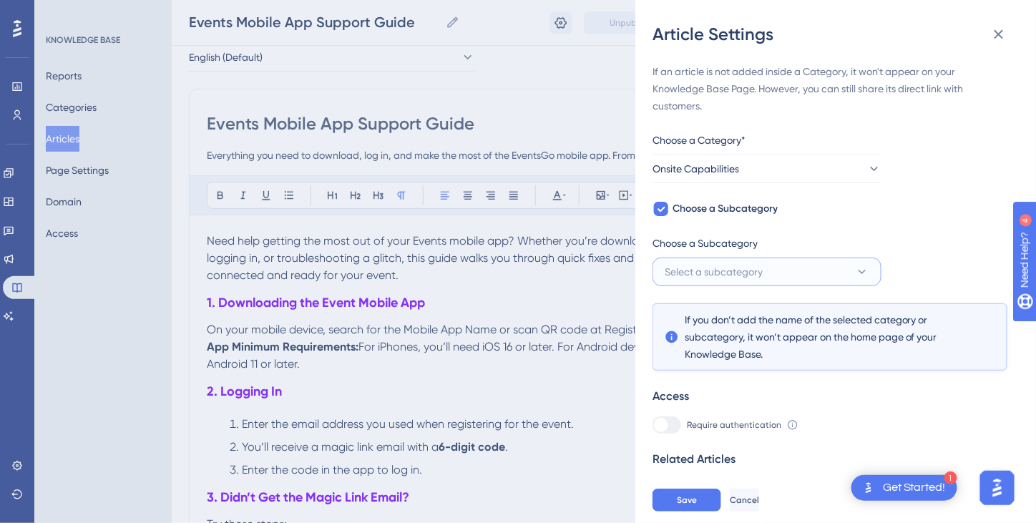
click at [863, 280] on button "Select a subcategory" at bounding box center [767, 272] width 229 height 29
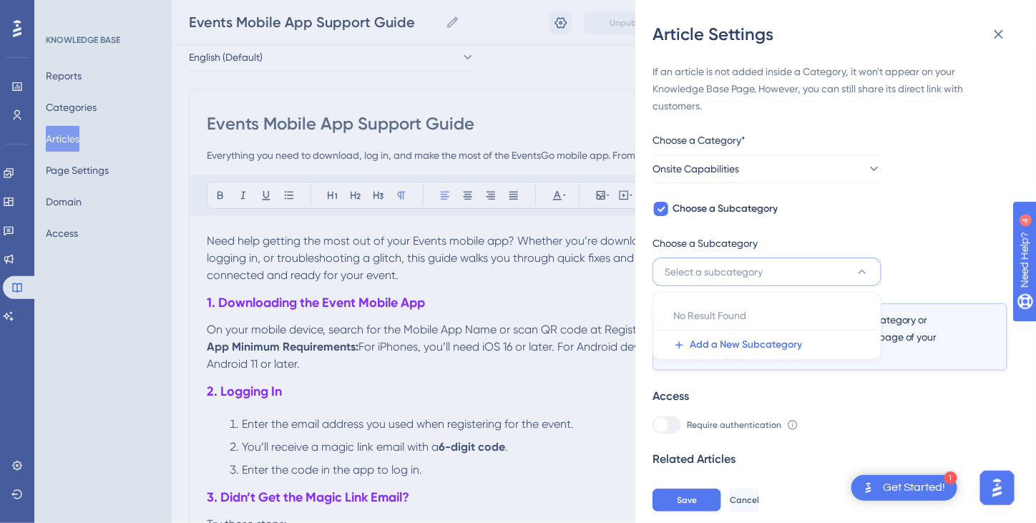
scroll to position [27, 0]
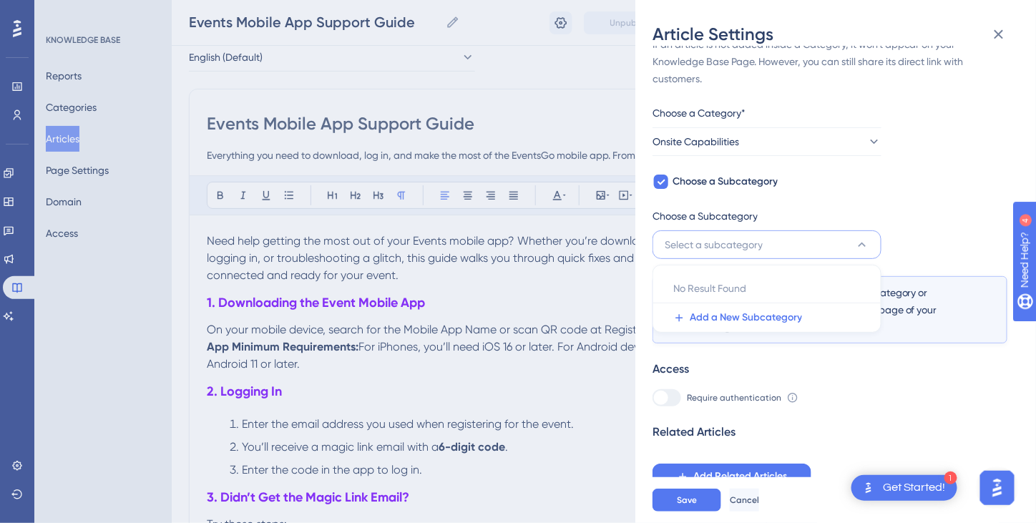
click at [898, 188] on div "If an article is not added inside a Category, it won't appear on your Knowledge…" at bounding box center [830, 263] width 355 height 454
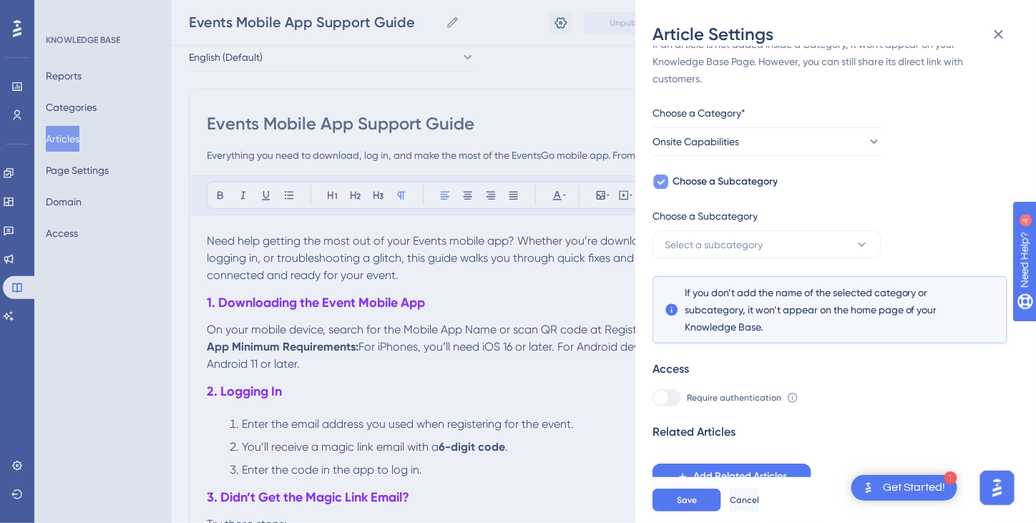
click at [662, 177] on icon at bounding box center [661, 181] width 9 height 11
checkbox input "false"
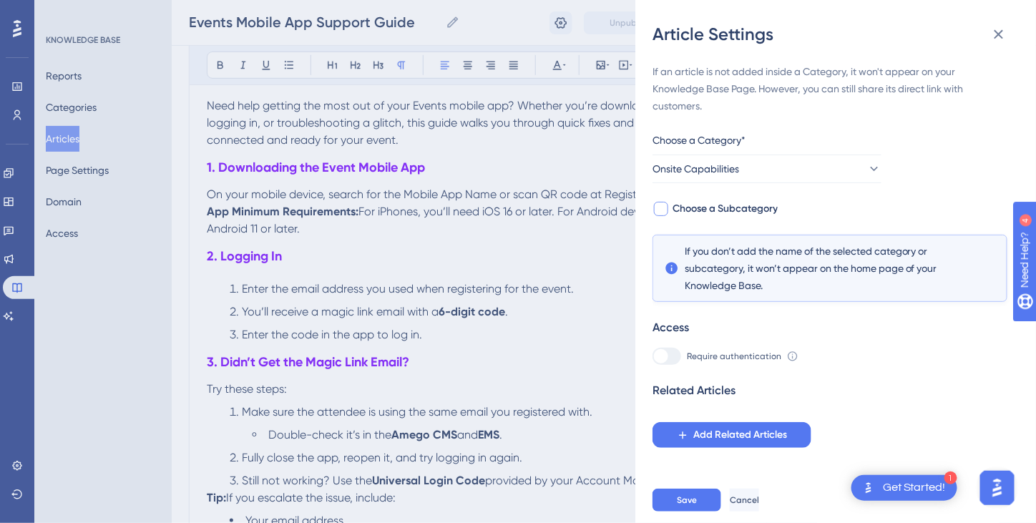
scroll to position [215, 0]
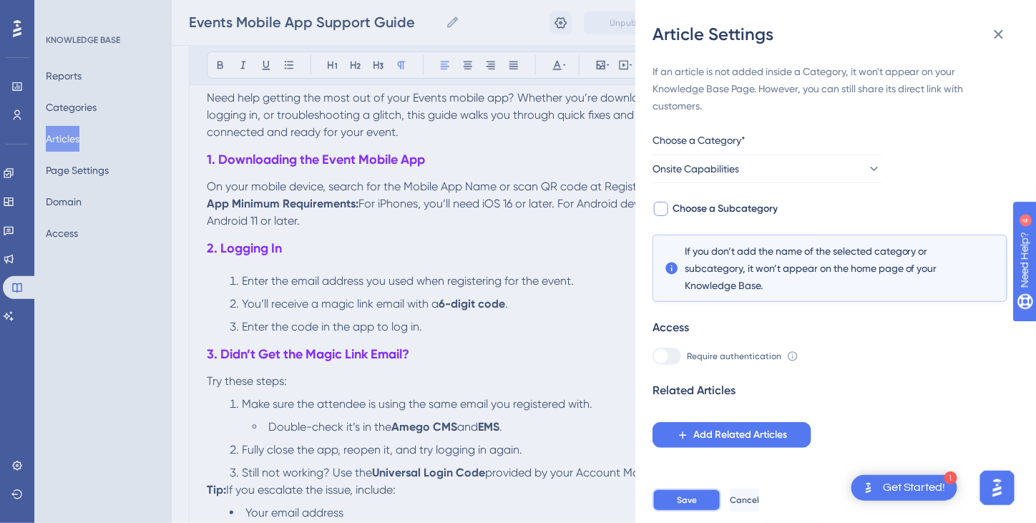
click at [693, 506] on span "Save" at bounding box center [687, 499] width 20 height 11
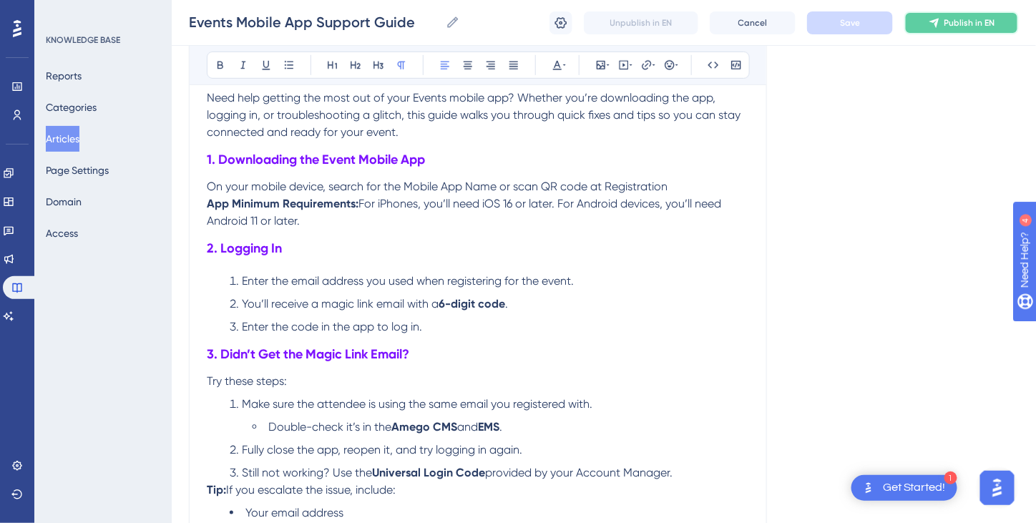
click at [972, 32] on button "Publish in EN" at bounding box center [962, 22] width 114 height 23
